Goal: Navigation & Orientation: Find specific page/section

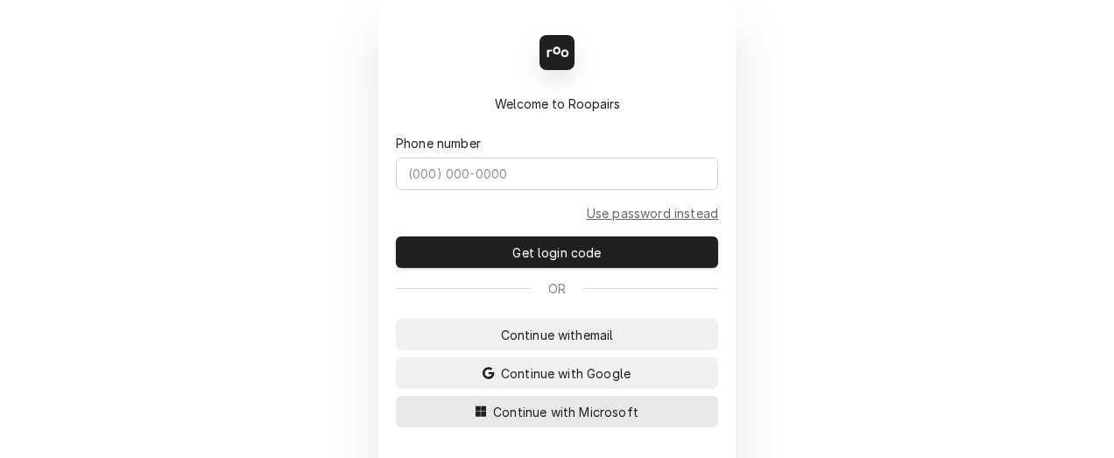
click at [516, 411] on span "Continue with Microsoft" at bounding box center [566, 412] width 152 height 18
click at [515, 411] on span "Continue with Microsoft" at bounding box center [566, 412] width 152 height 18
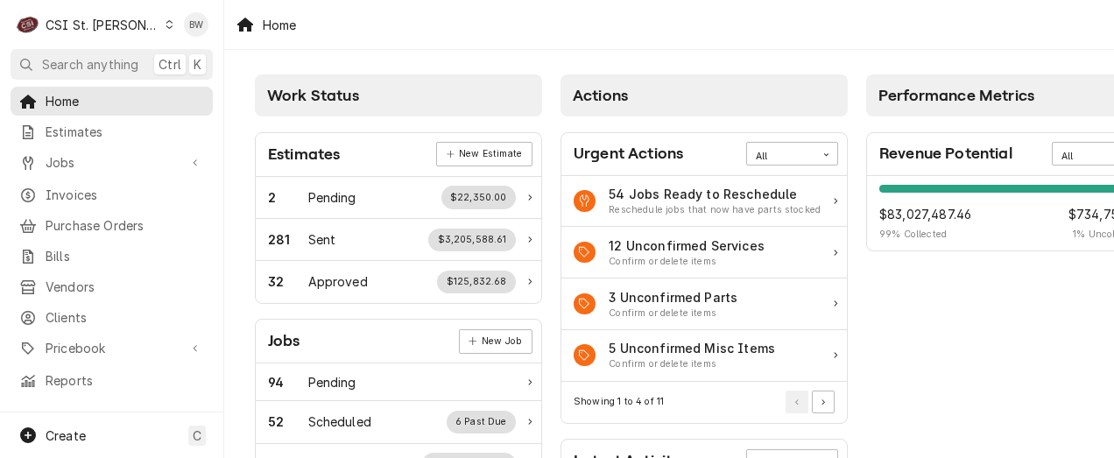
click at [109, 166] on span "Jobs" at bounding box center [112, 162] width 132 height 18
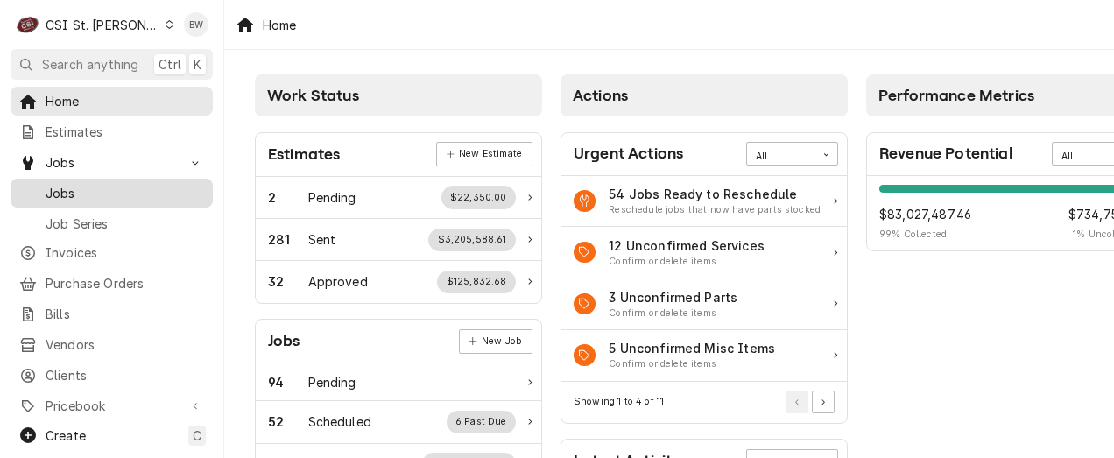
click at [100, 195] on span "Jobs" at bounding box center [125, 193] width 159 height 18
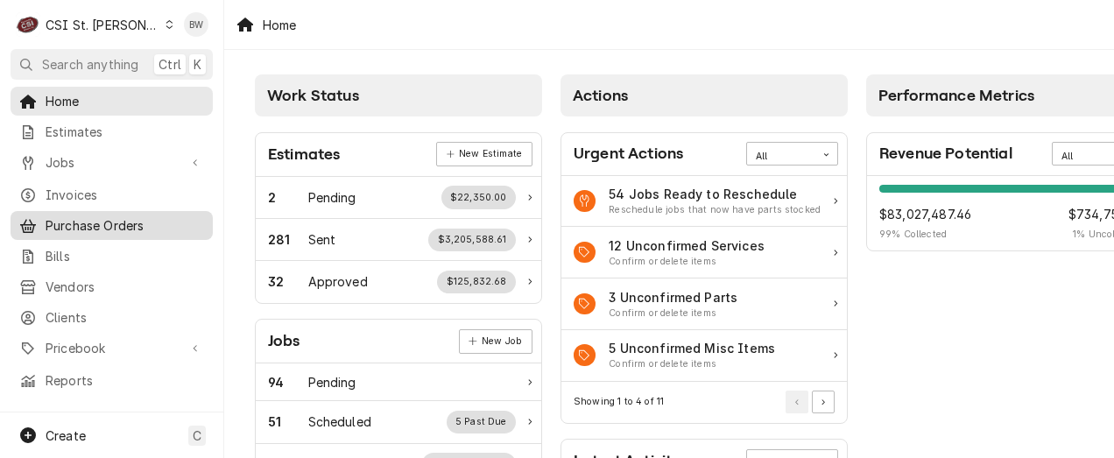
click at [78, 216] on span "Purchase Orders" at bounding box center [125, 225] width 159 height 18
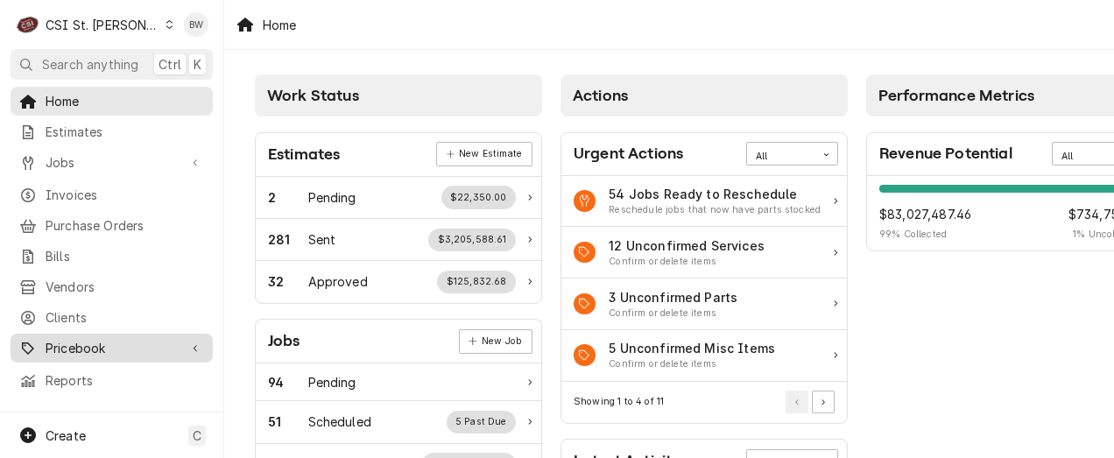
click at [78, 342] on span "Pricebook" at bounding box center [112, 348] width 132 height 18
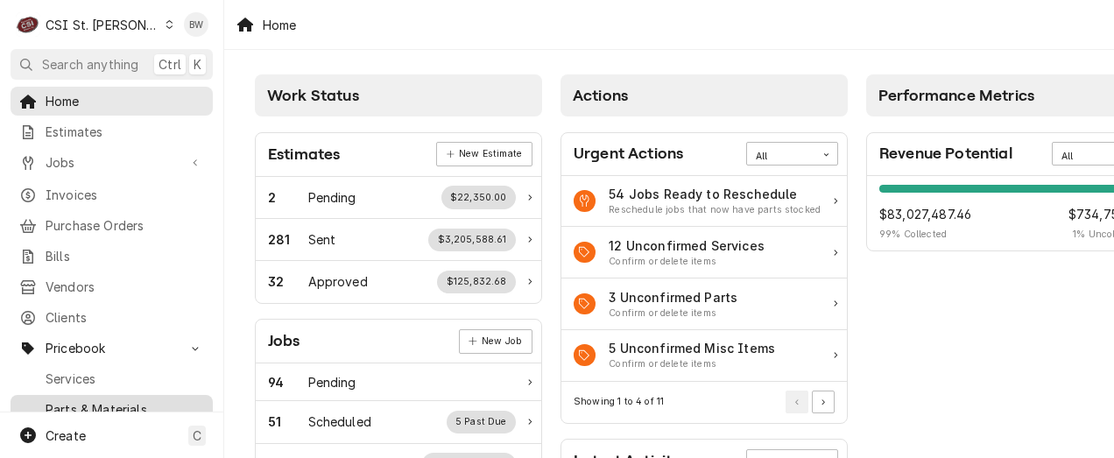
click at [69, 400] on span "Parts & Materials" at bounding box center [125, 409] width 159 height 18
